Goal: Task Accomplishment & Management: Complete application form

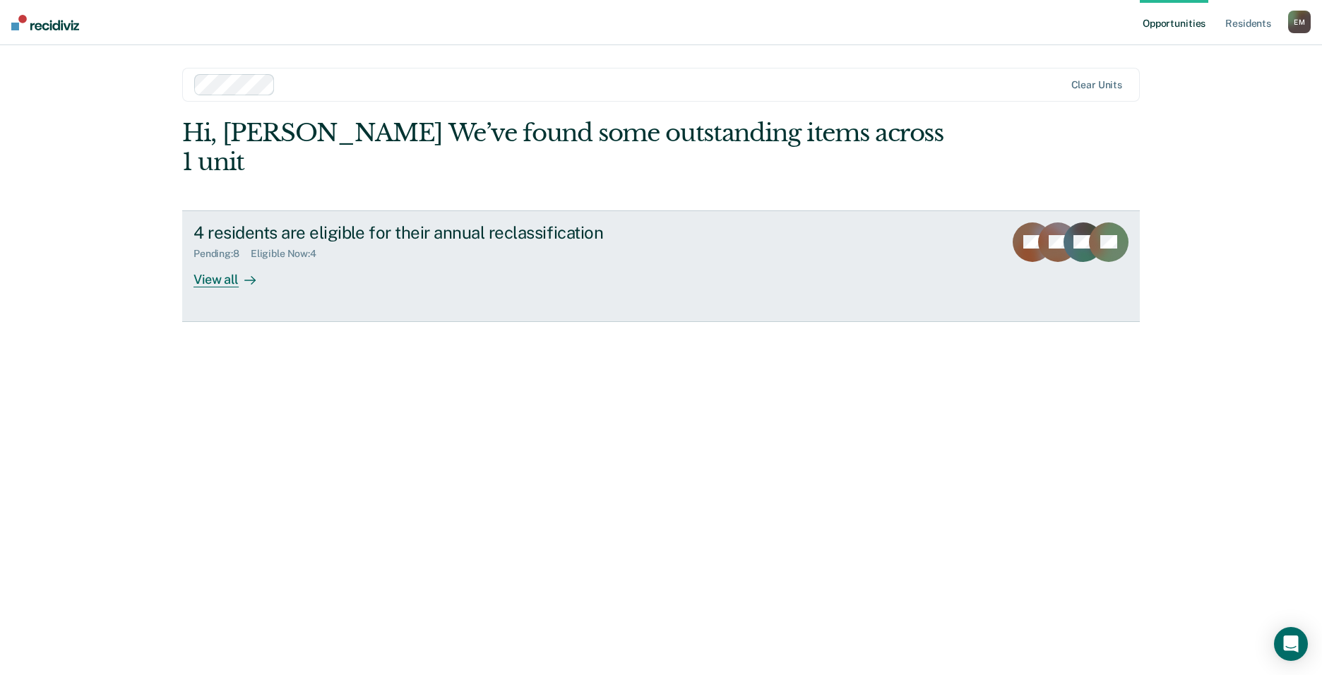
click at [198, 260] on div "View all" at bounding box center [232, 274] width 79 height 28
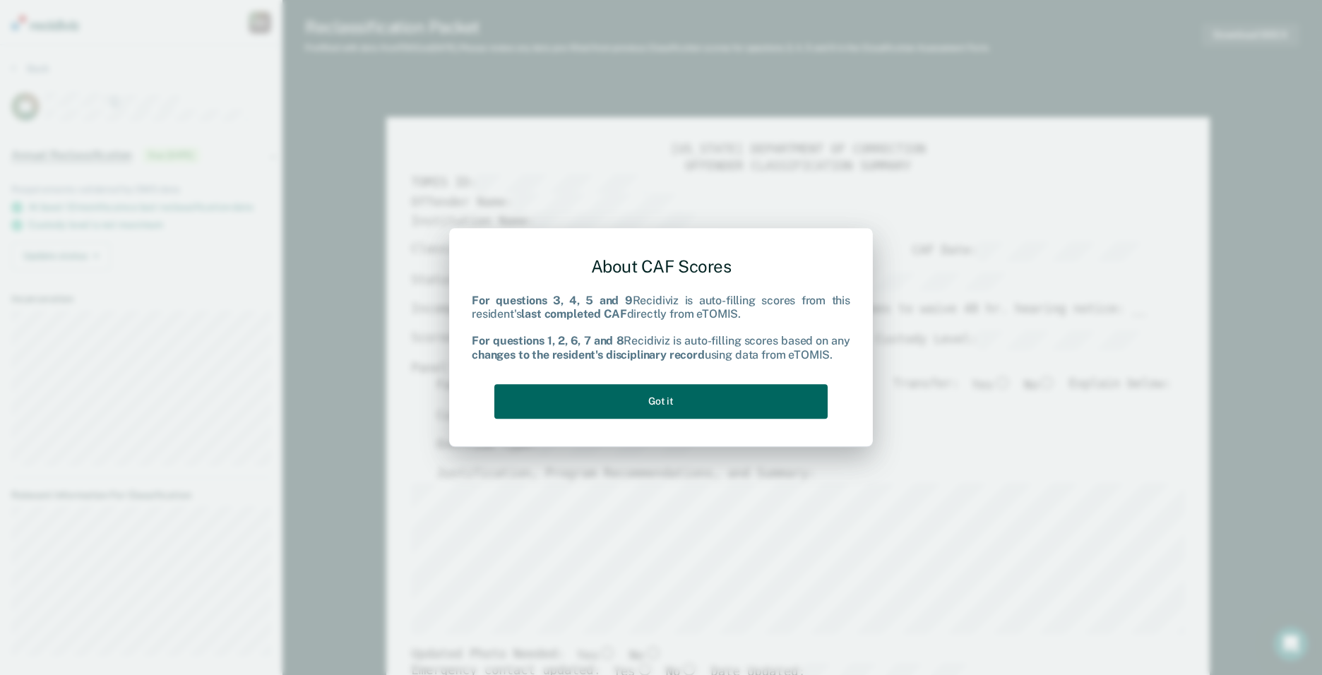
drag, startPoint x: 623, startPoint y: 394, endPoint x: 646, endPoint y: 390, distance: 23.6
click at [624, 394] on button "Got it" at bounding box center [660, 401] width 333 height 35
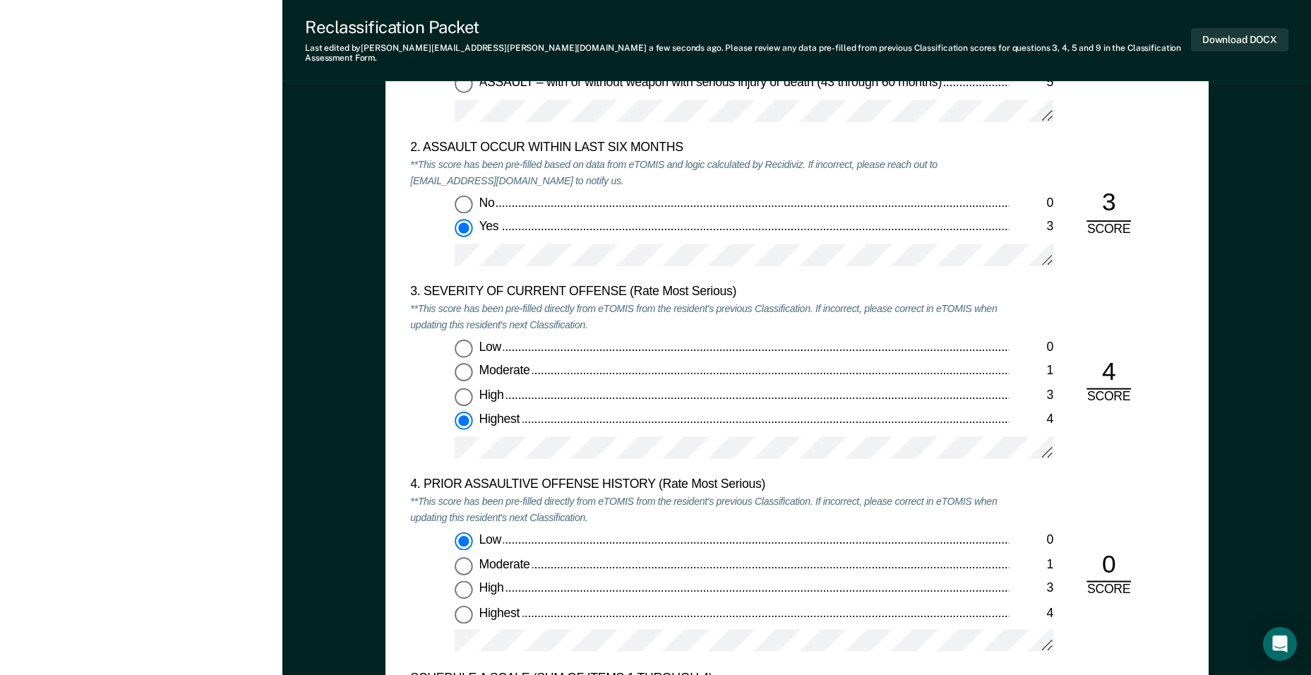
scroll to position [1624, 0]
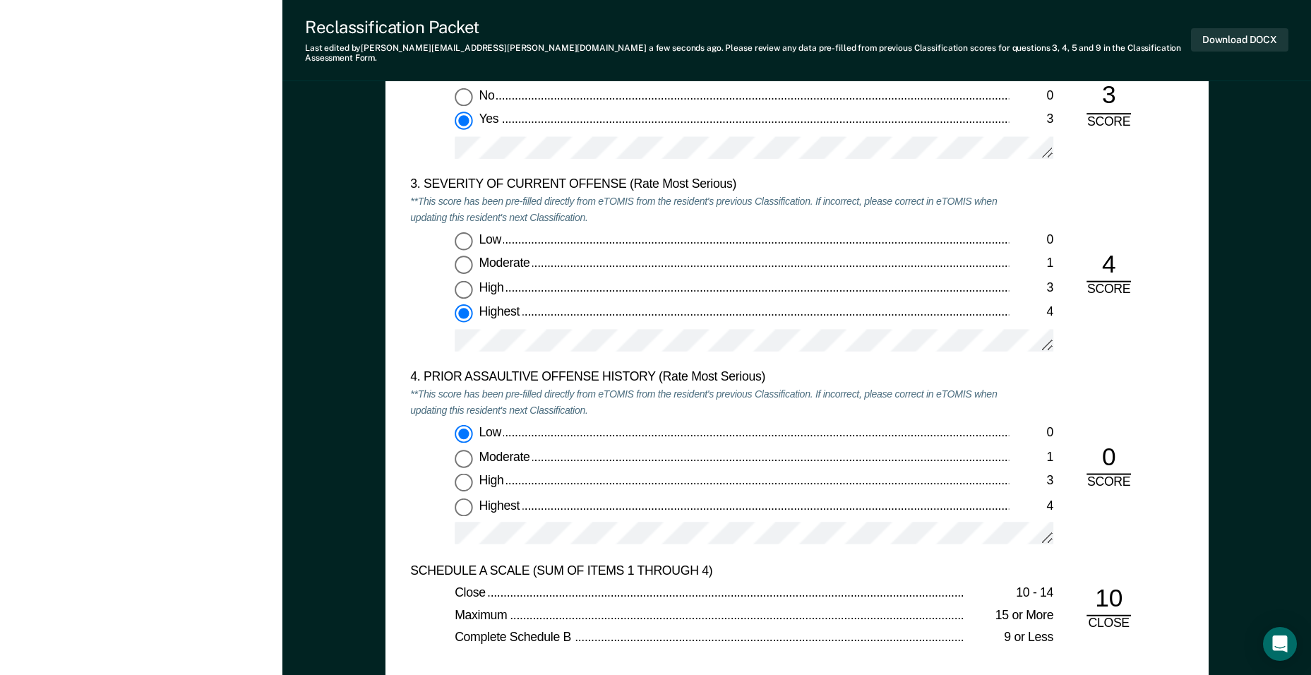
click at [400, 272] on div "[US_STATE] DEPARTMENT OF CORRECTION CLASSIFICATION CUSTODY ASSESSMENT INSTITUTI…" at bounding box center [796, 130] width 823 height 1094
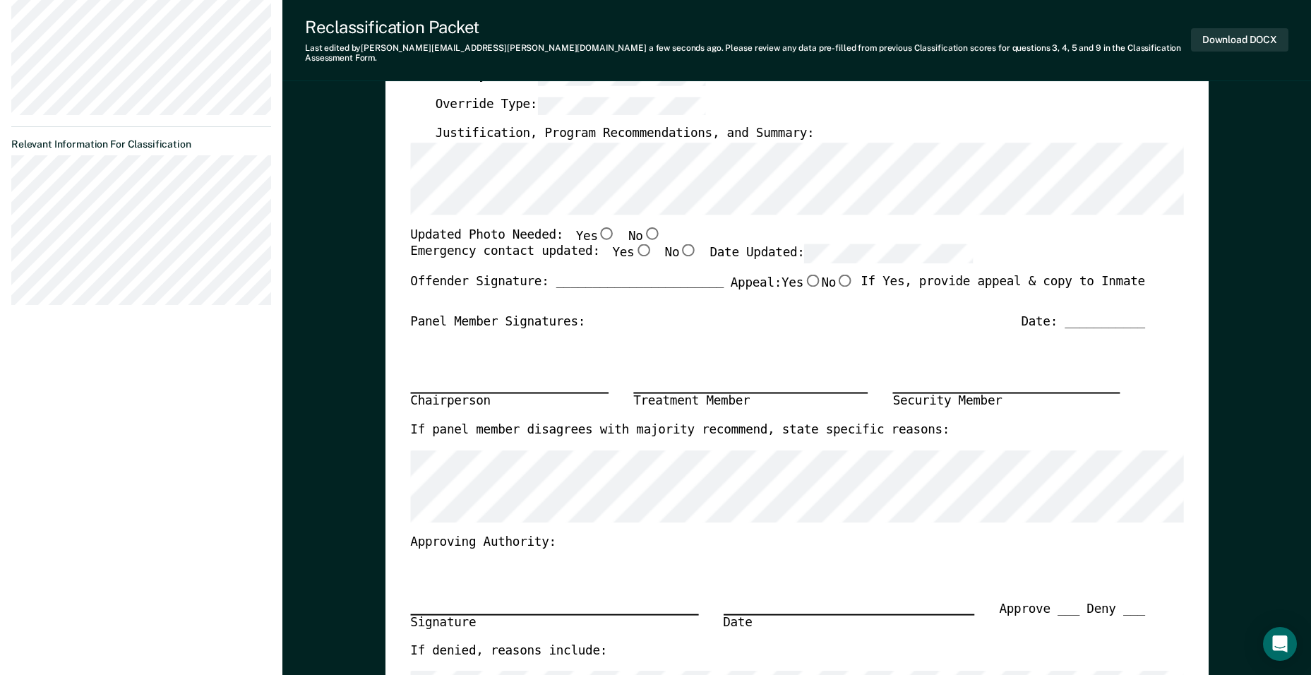
scroll to position [353, 0]
click at [597, 224] on input "Yes" at bounding box center [606, 230] width 18 height 13
type textarea "x"
radio input "true"
drag, startPoint x: 637, startPoint y: 220, endPoint x: 631, endPoint y: 236, distance: 17.2
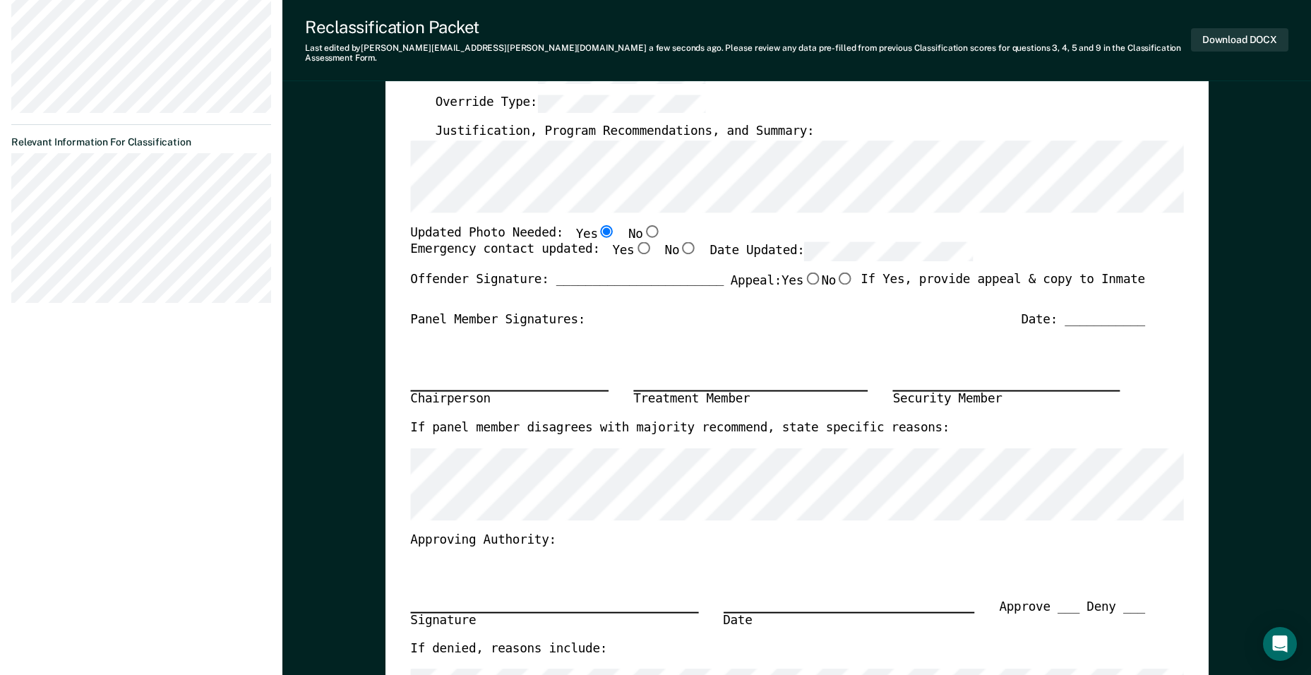
click at [642, 224] on input "No" at bounding box center [651, 230] width 18 height 13
type textarea "x"
radio input "false"
radio input "true"
click at [634, 242] on input "Yes" at bounding box center [643, 248] width 18 height 13
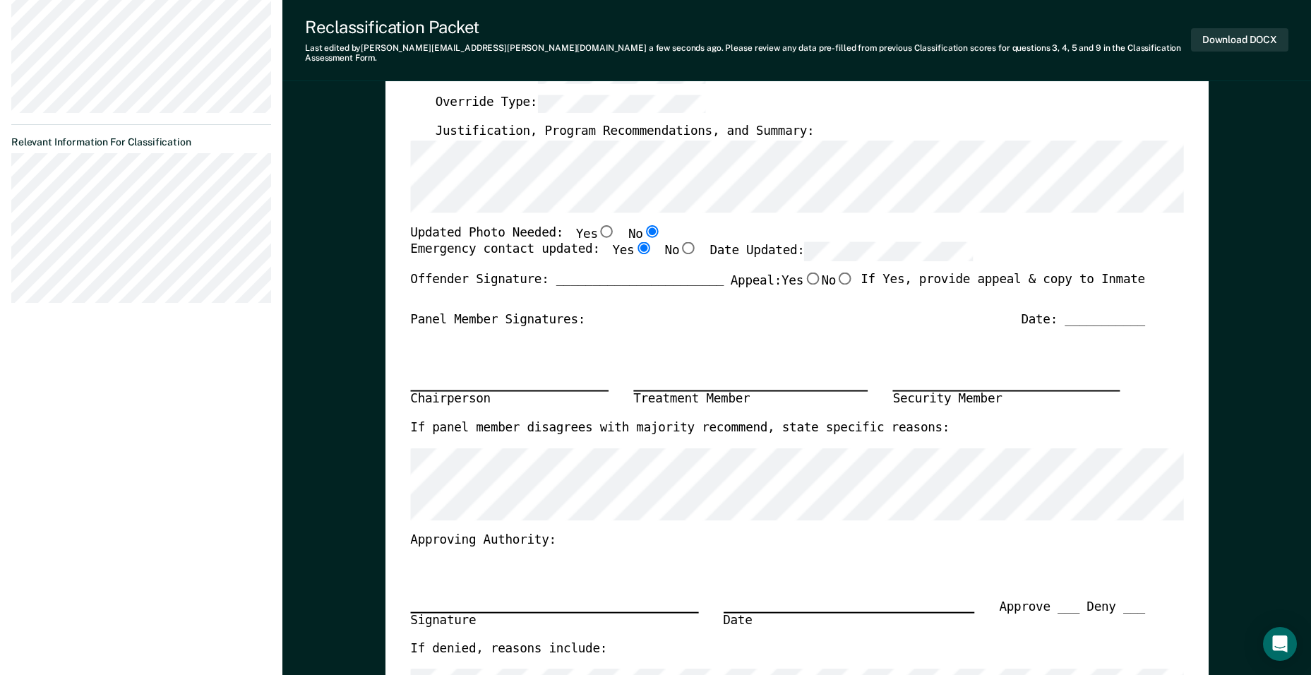
type textarea "x"
radio input "true"
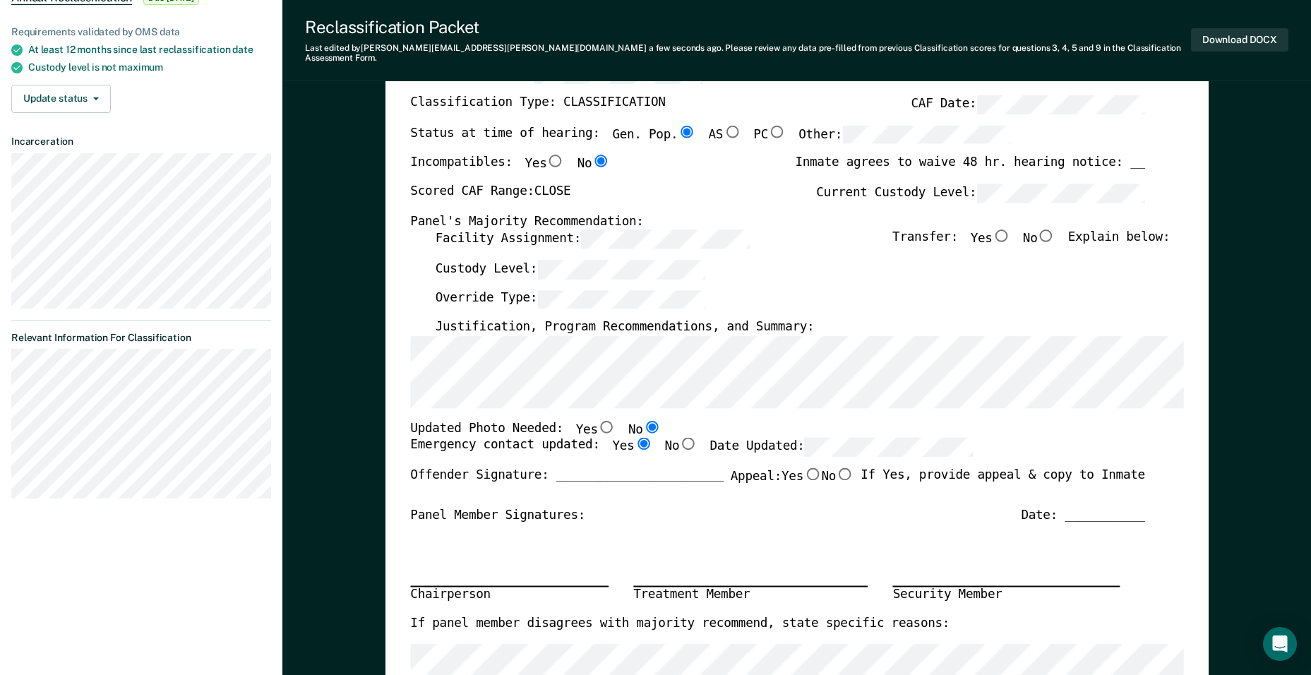
scroll to position [141, 0]
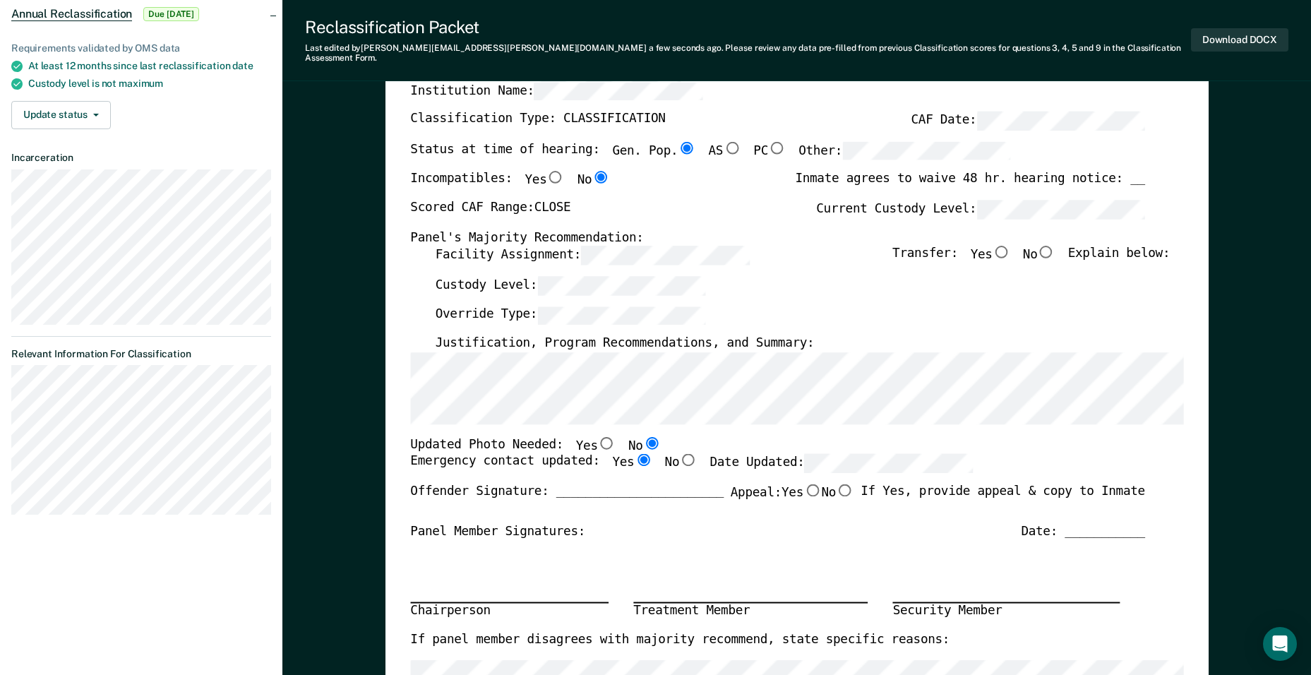
click at [1055, 246] on input "No" at bounding box center [1046, 252] width 18 height 13
type textarea "x"
radio input "true"
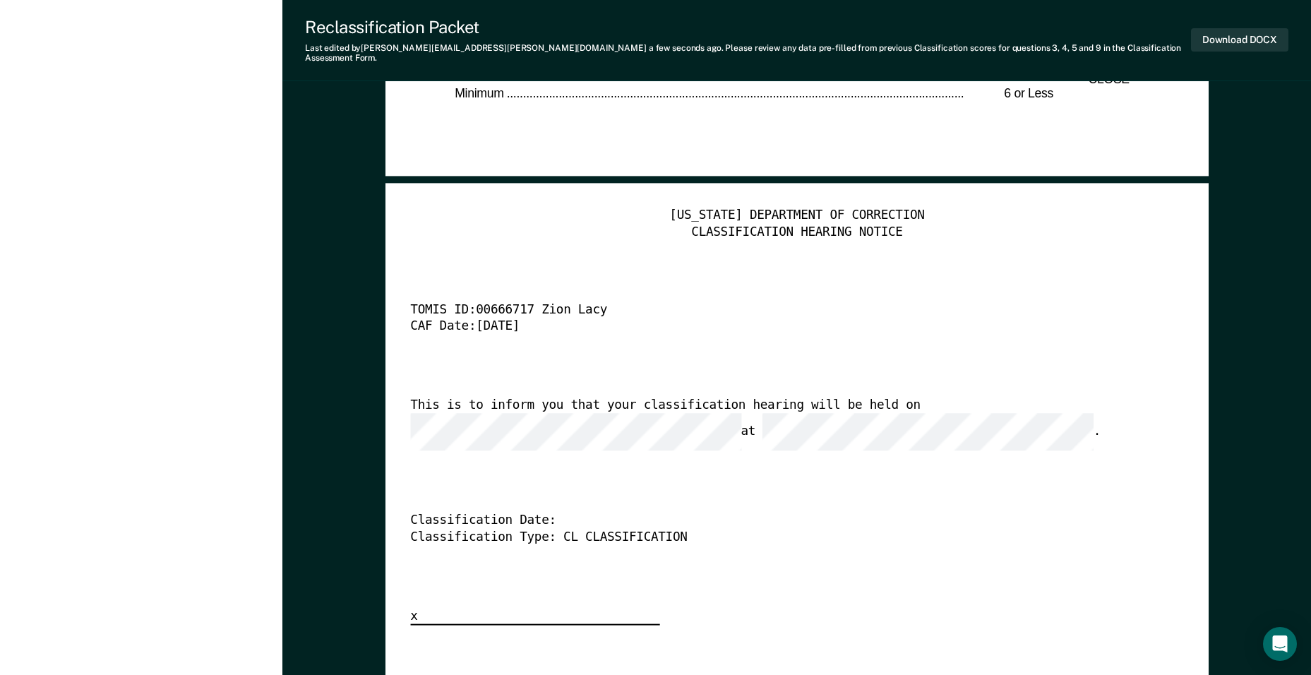
scroll to position [3247, 0]
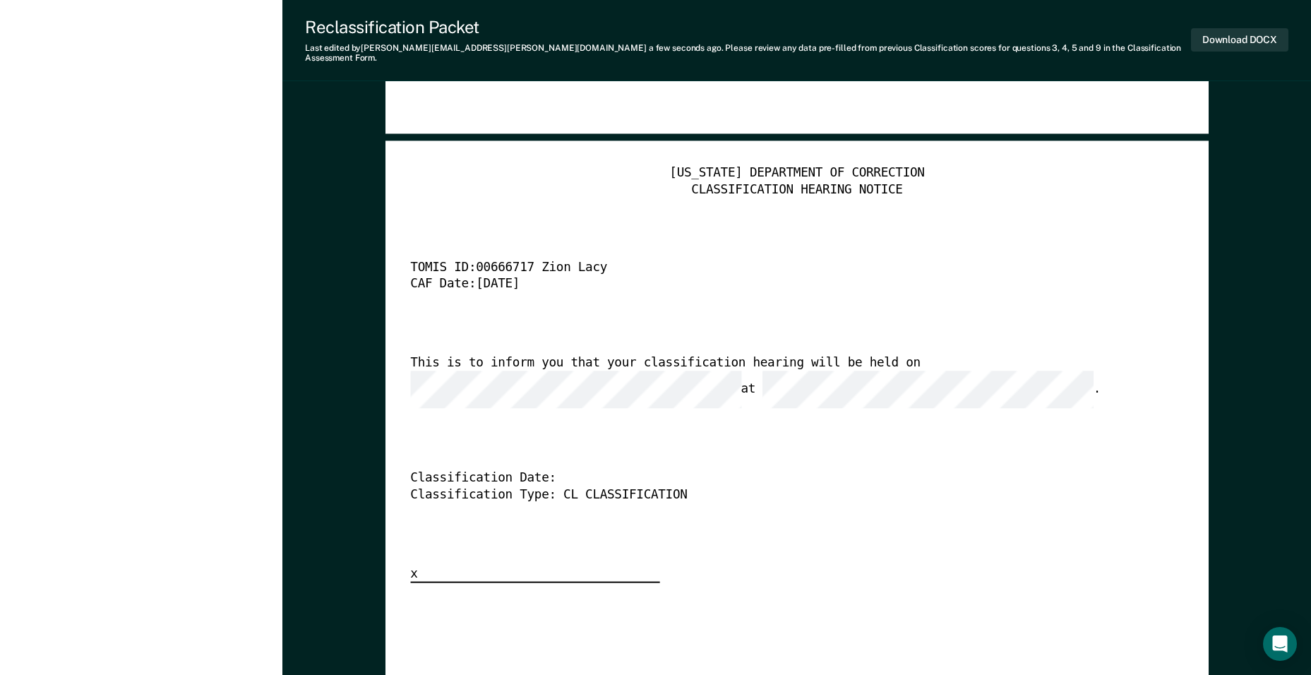
click at [843, 471] on div "Classification Date:" at bounding box center [777, 479] width 735 height 16
click at [1258, 28] on button "Download DOCX" at bounding box center [1239, 39] width 97 height 23
type textarea "x"
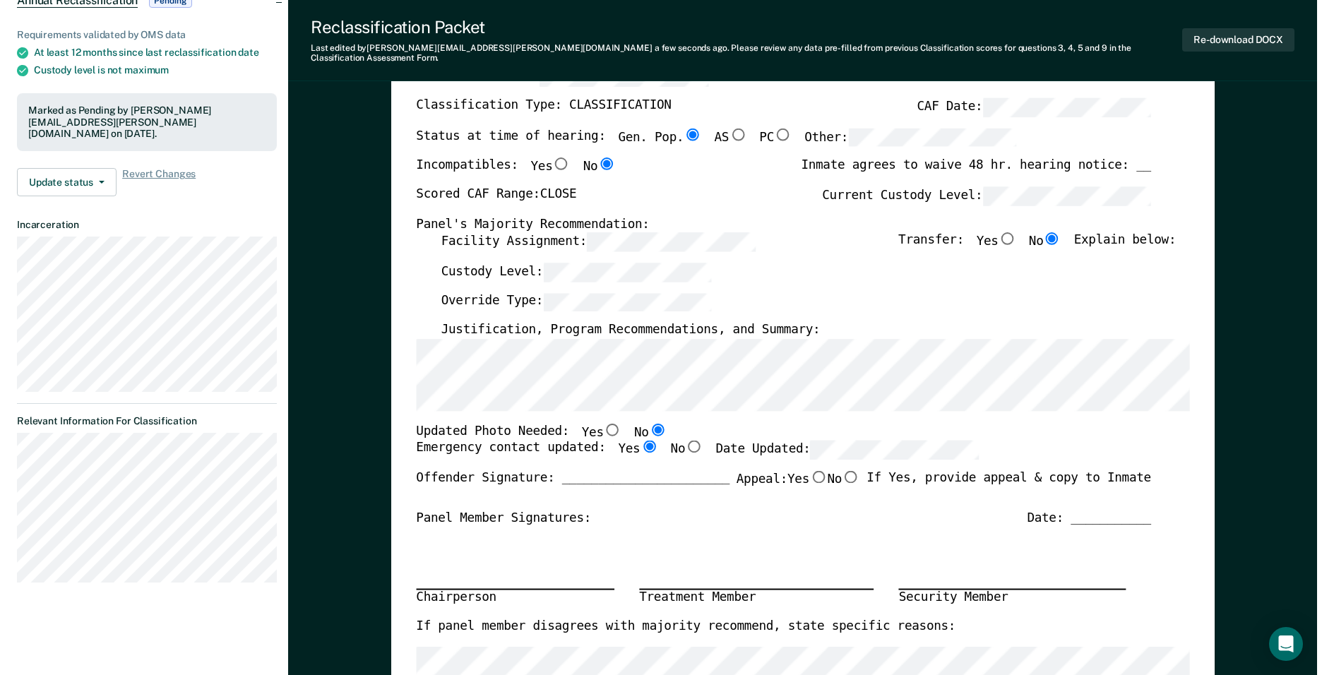
scroll to position [0, 0]
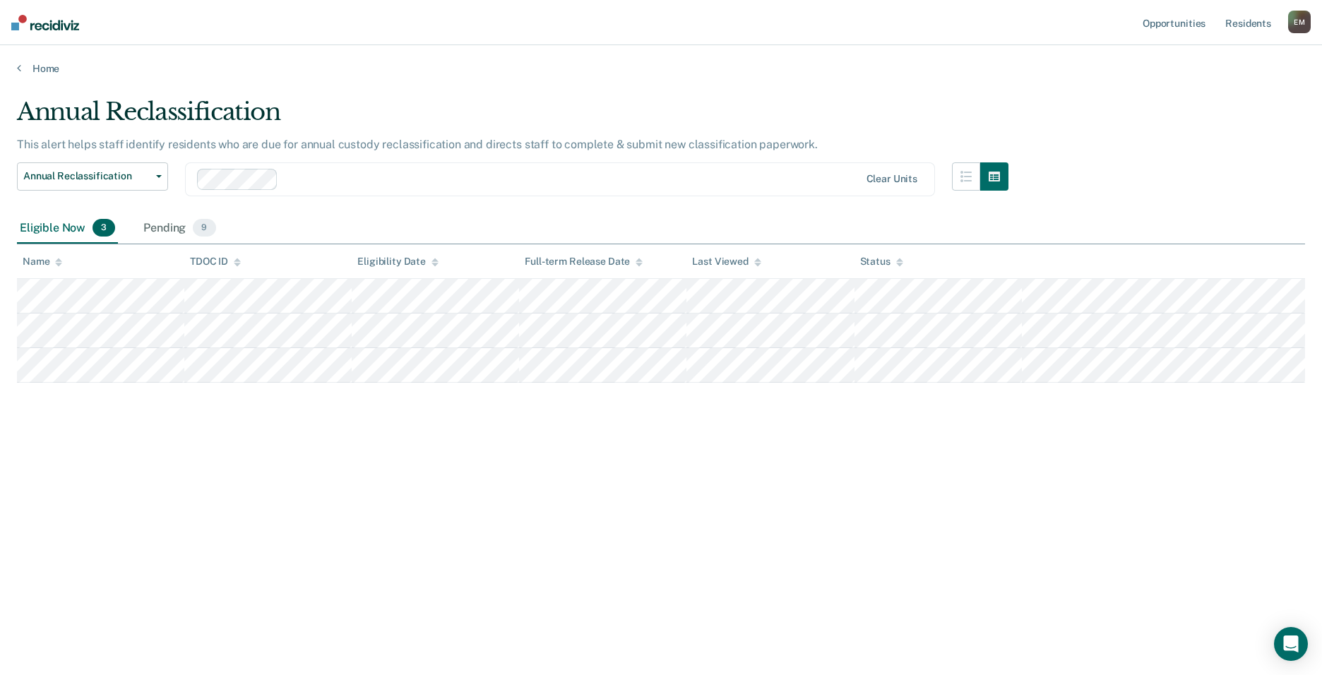
click at [370, 469] on div "Annual Reclassification This alert helps staff identify residents who are due f…" at bounding box center [661, 333] width 1288 height 472
